Goal: Navigation & Orientation: Find specific page/section

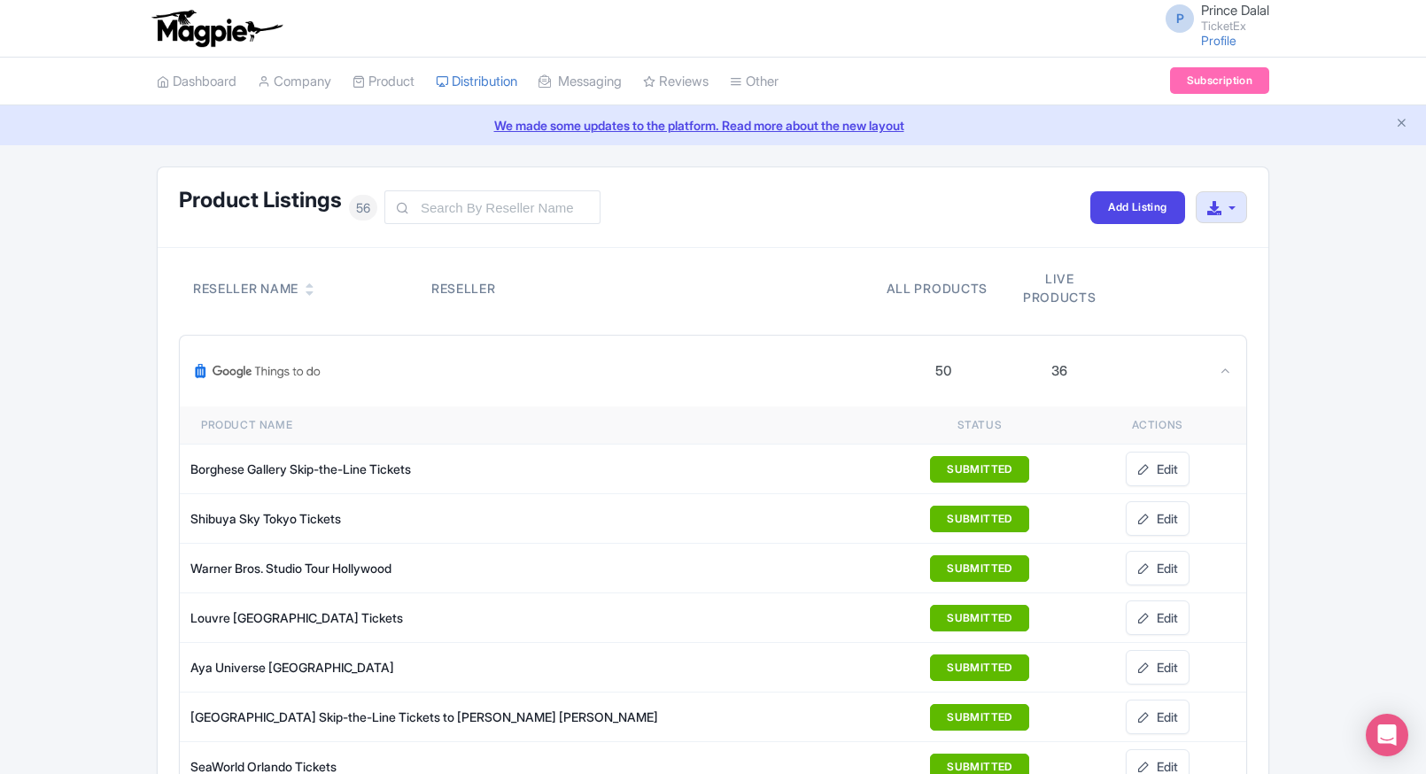
scroll to position [2204, 0]
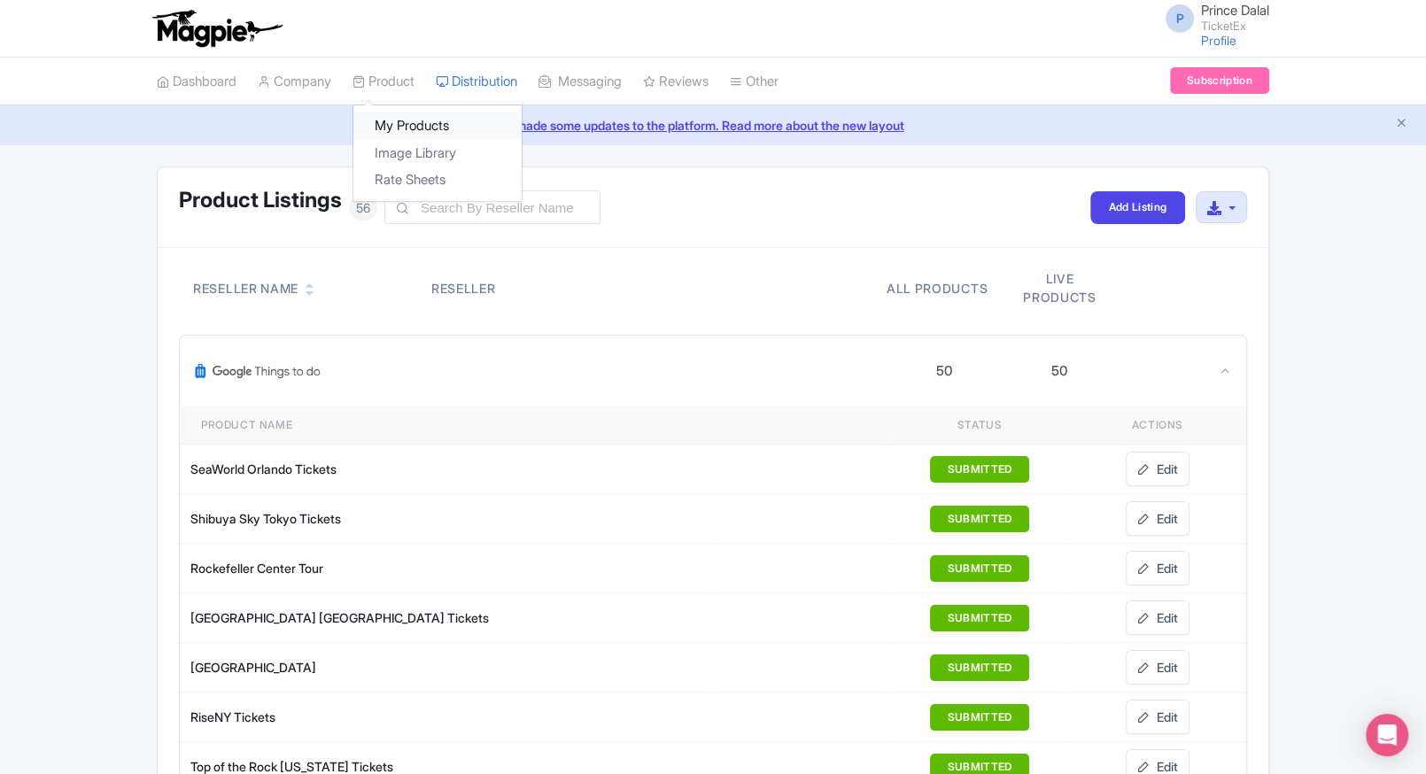
click at [385, 118] on link "My Products" at bounding box center [437, 126] width 168 height 27
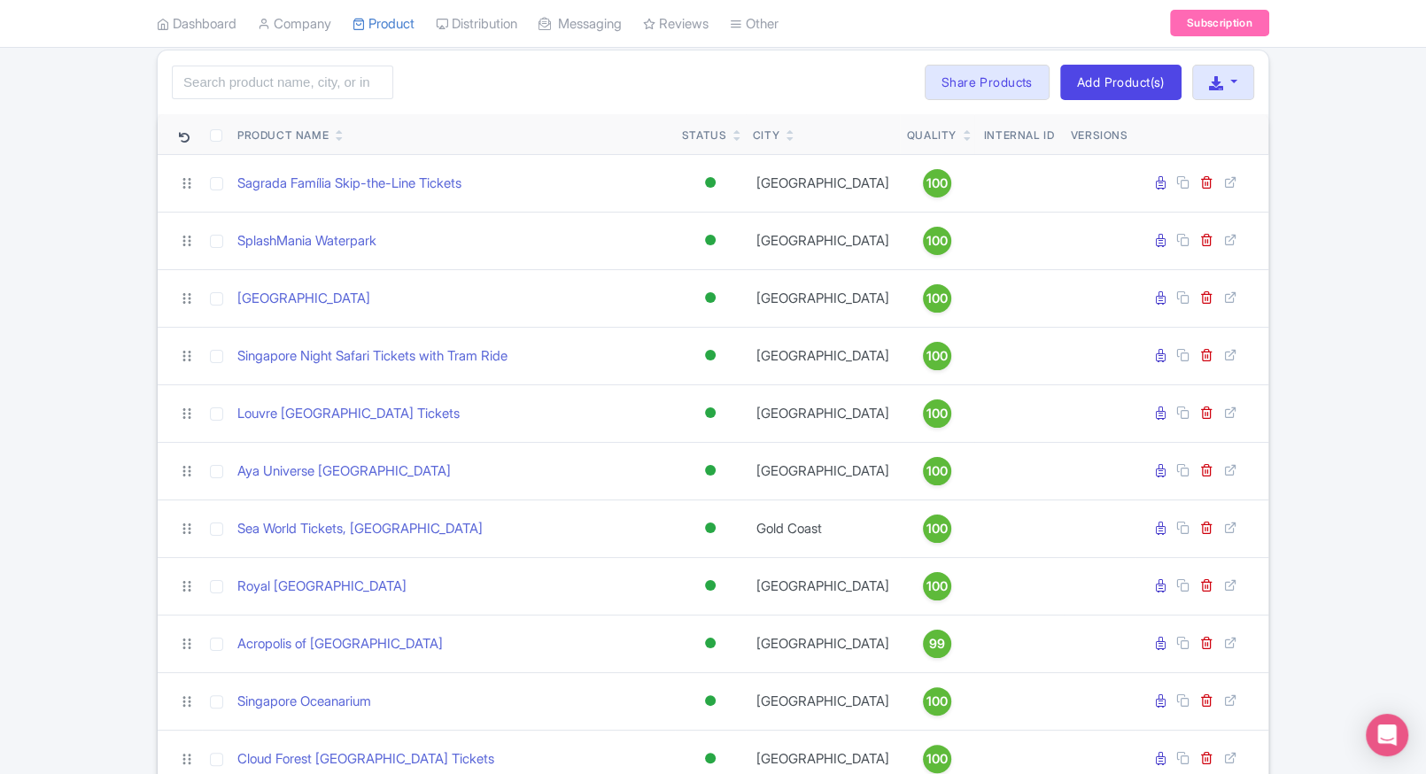
scroll to position [116, 0]
